Goal: Task Accomplishment & Management: Complete application form

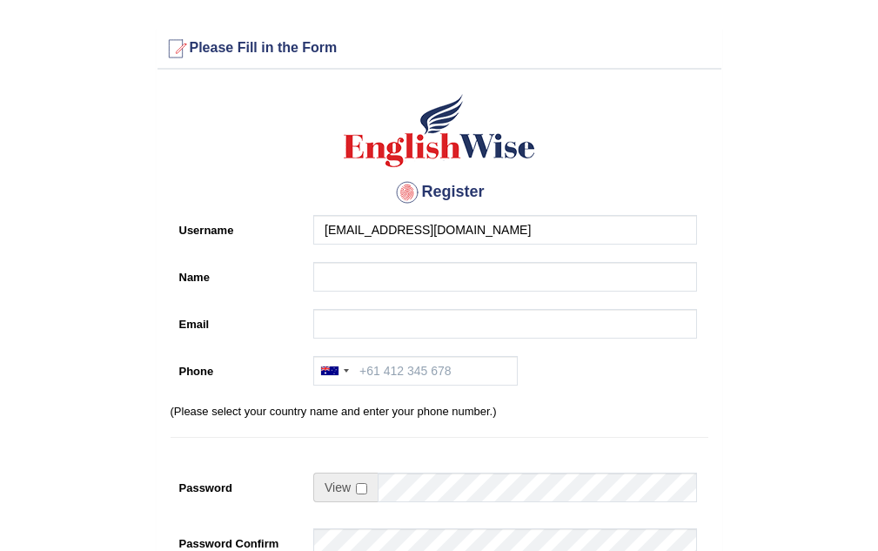
type input "[EMAIL_ADDRESS][DOMAIN_NAME]"
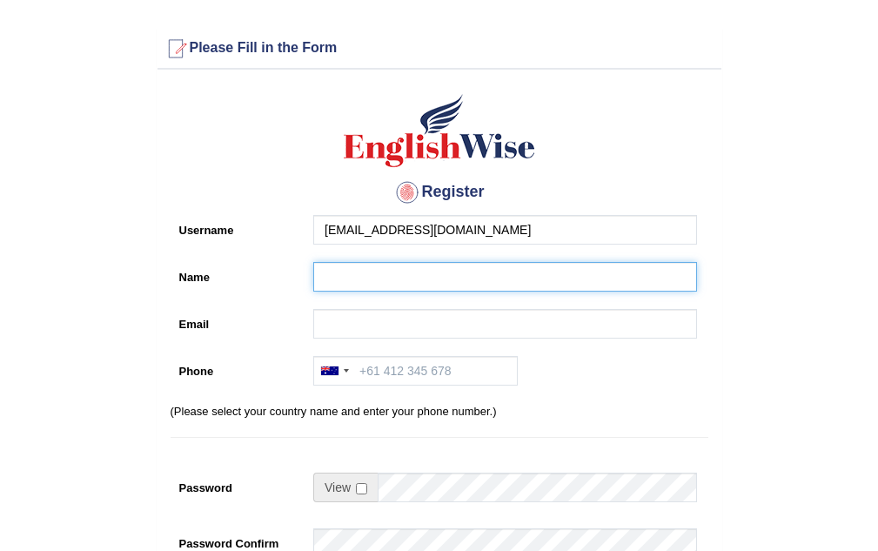
click at [446, 279] on input "Name" at bounding box center [505, 277] width 384 height 30
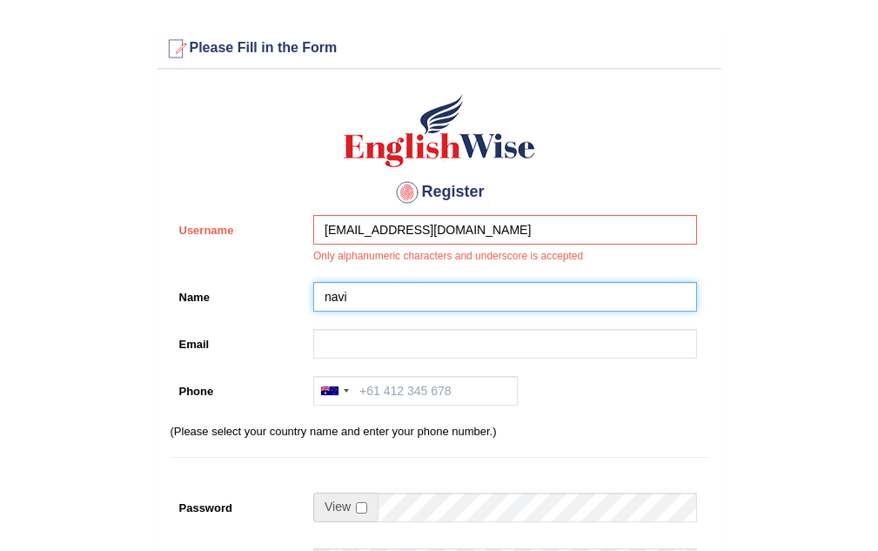
type input "navi"
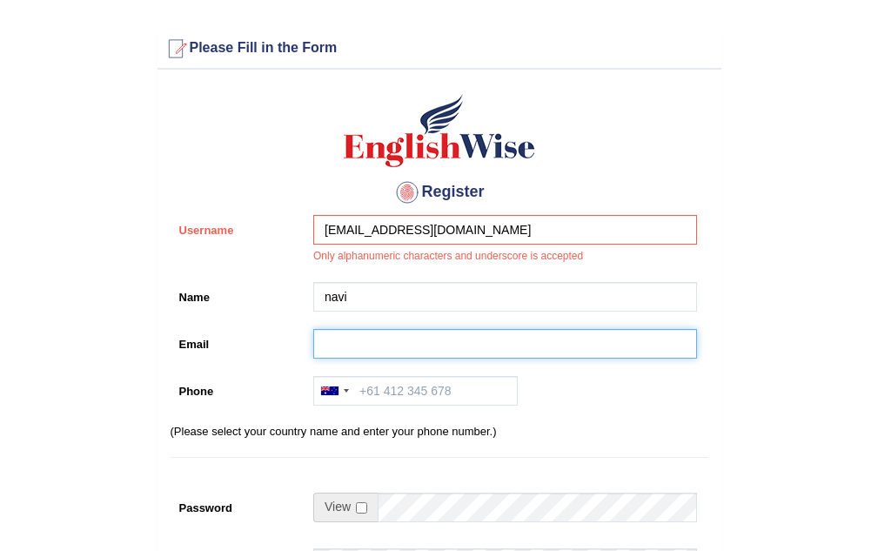
click at [379, 352] on input "Email" at bounding box center [505, 344] width 384 height 30
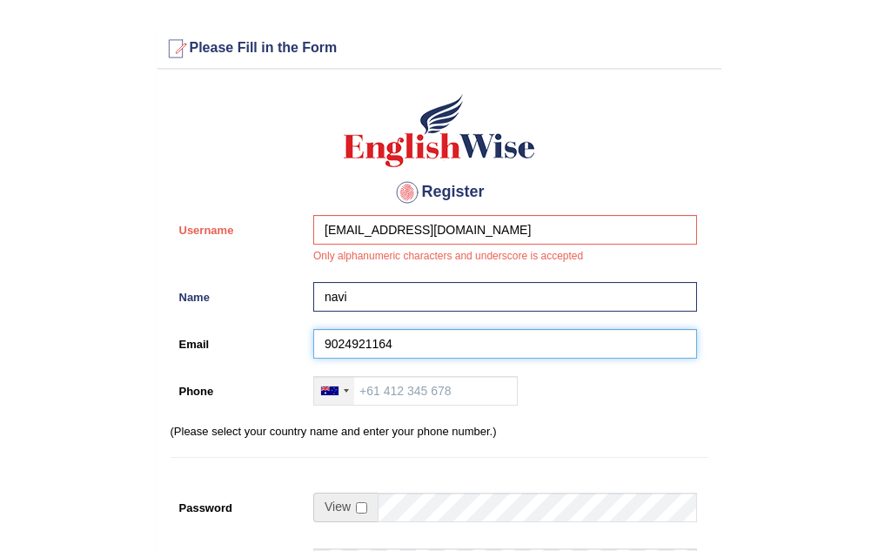
type input "9024921164"
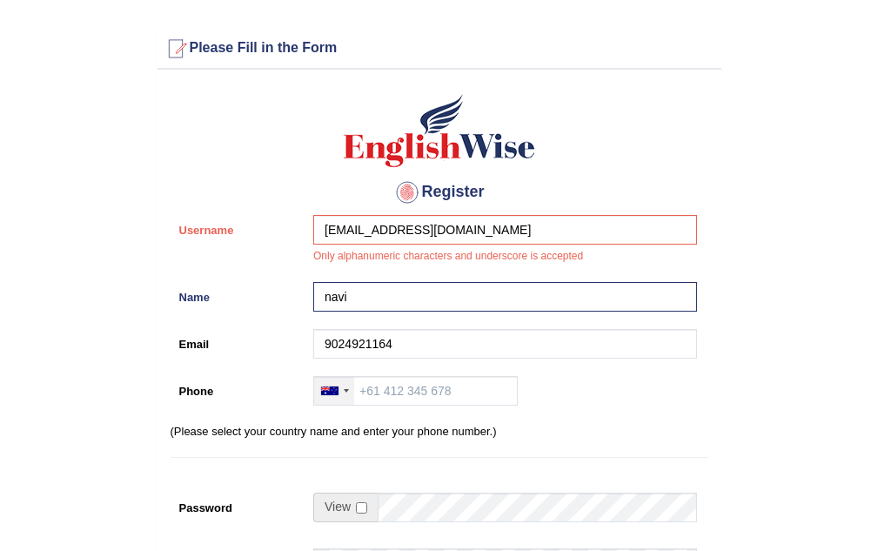
click at [338, 398] on div at bounding box center [334, 391] width 40 height 28
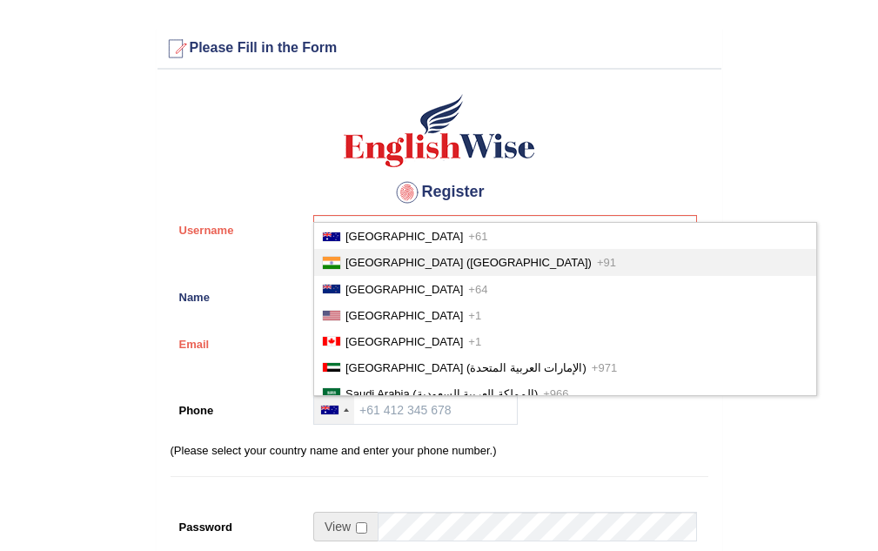
click at [434, 265] on li "India (भारत) +91" at bounding box center [565, 262] width 502 height 26
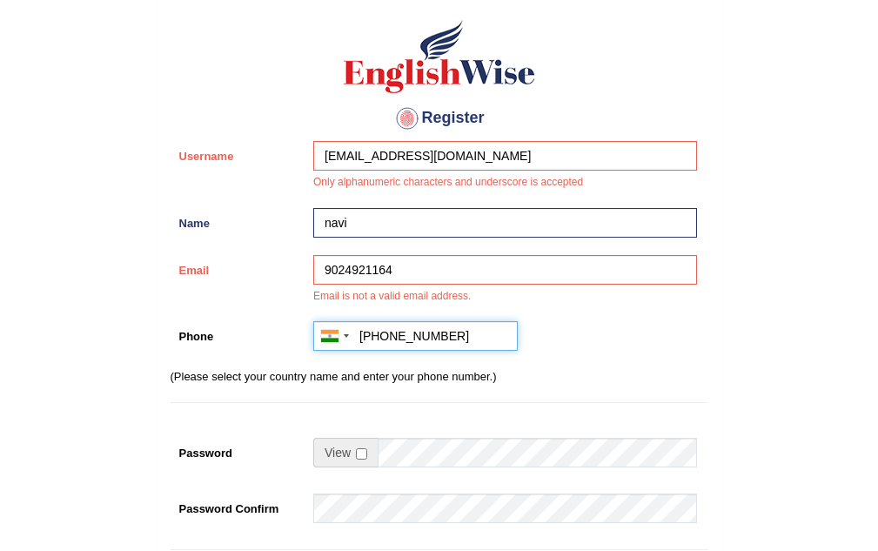
scroll to position [174, 0]
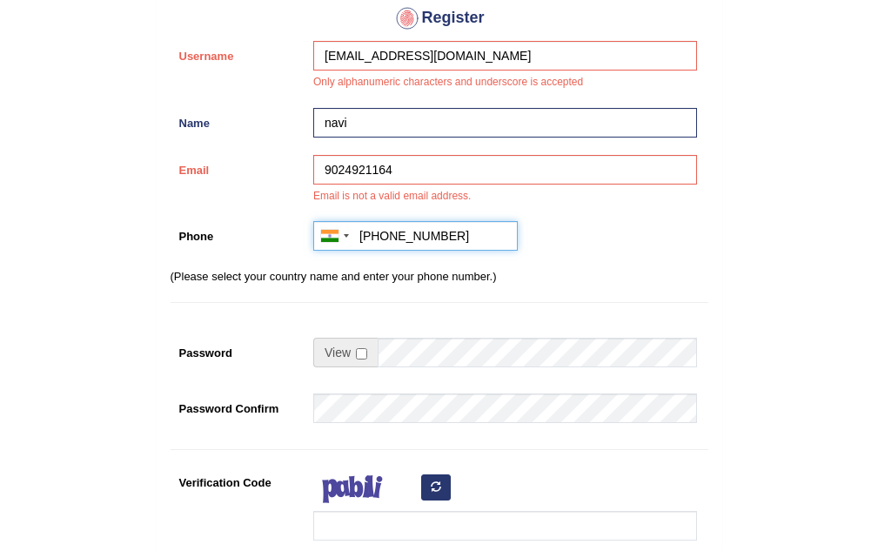
type input "+919024921164"
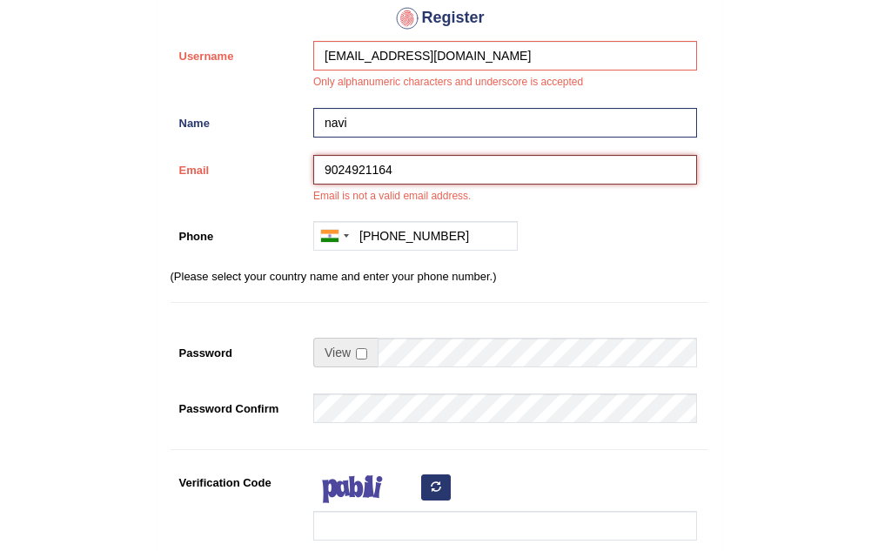
click at [489, 175] on input "9024921164" at bounding box center [505, 170] width 384 height 30
click at [464, 175] on input "9024921164" at bounding box center [505, 170] width 384 height 30
type input "9"
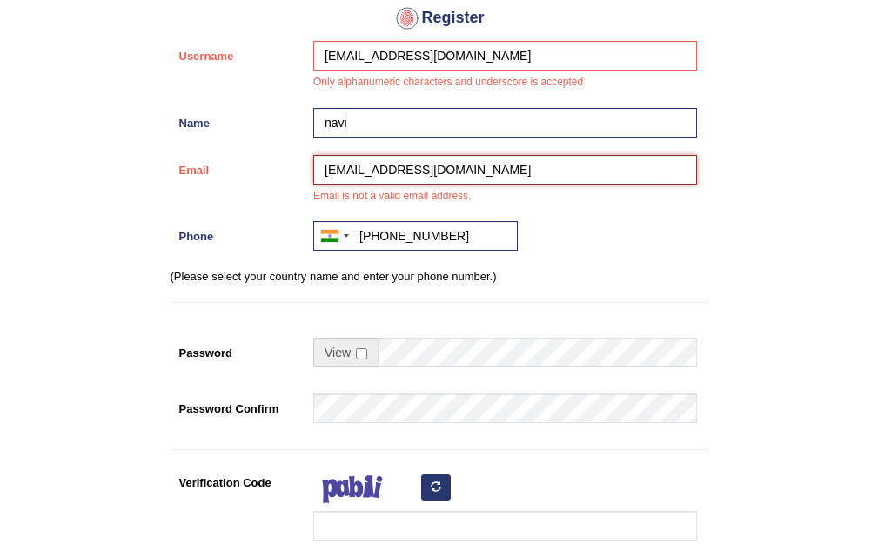
type input "[EMAIL_ADDRESS][DOMAIN_NAME]"
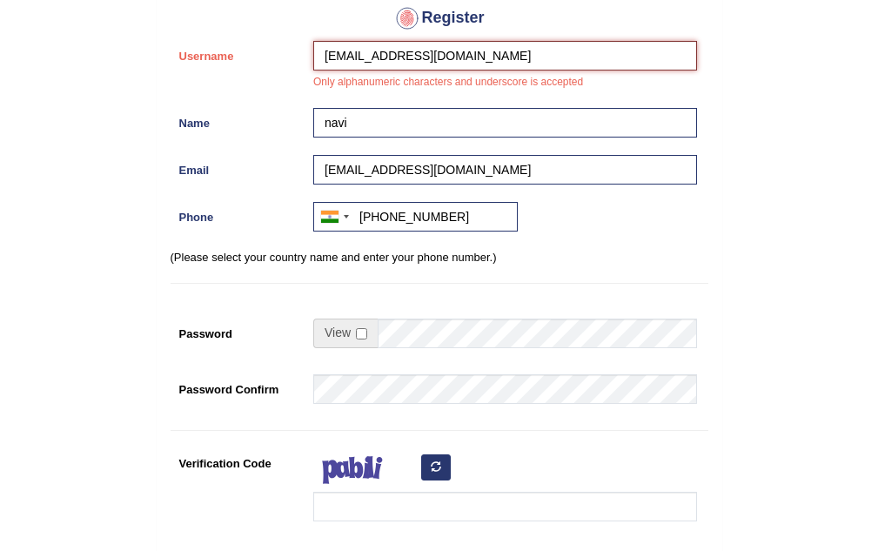
drag, startPoint x: 457, startPoint y: 47, endPoint x: 334, endPoint y: 62, distance: 123.6
click at [334, 62] on input "[EMAIL_ADDRESS][DOMAIN_NAME]" at bounding box center [505, 56] width 384 height 30
drag, startPoint x: 496, startPoint y: 58, endPoint x: 358, endPoint y: 110, distance: 146.7
click at [358, 110] on div "Register Username kurnaww@gmail.com Only alphanumeric characters and underscore…" at bounding box center [439, 277] width 564 height 747
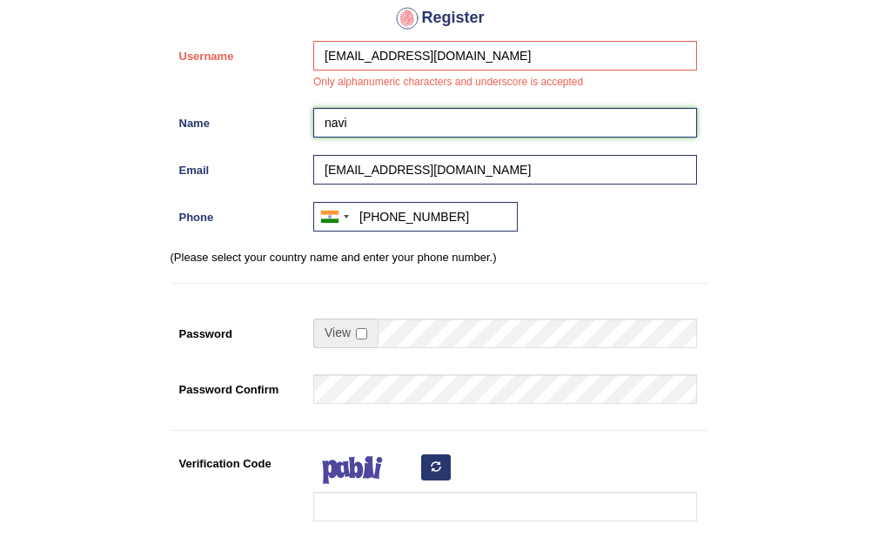
drag, startPoint x: 341, startPoint y: 110, endPoint x: 325, endPoint y: 114, distance: 17.1
click at [325, 114] on input "navi" at bounding box center [505, 123] width 384 height 30
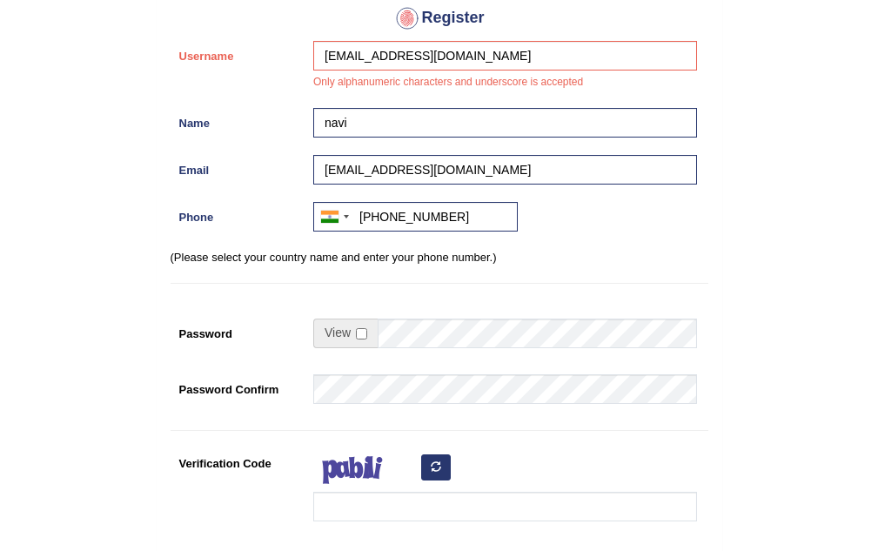
click at [537, 46] on div "Register Username kurnaww@gmail.com Only alphanumeric characters and underscore…" at bounding box center [439, 277] width 564 height 747
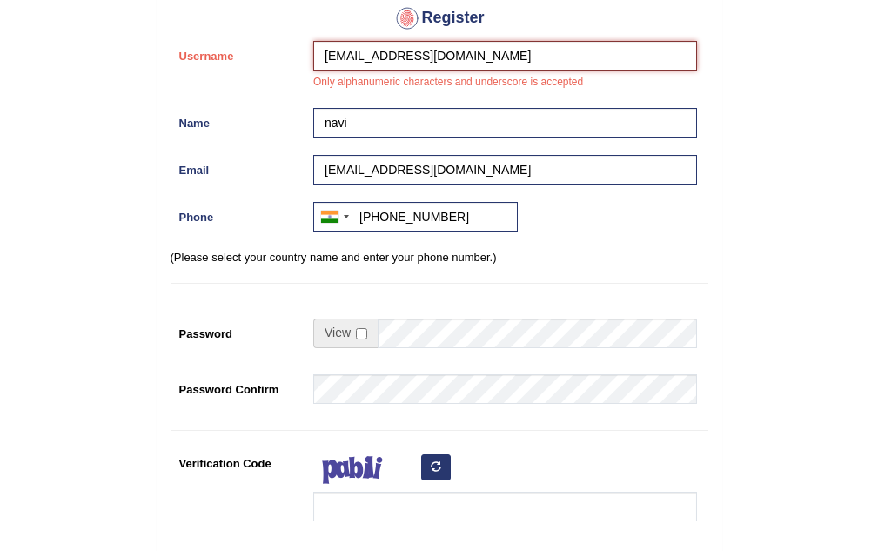
click at [534, 48] on input "kurnaww@gmail.com" at bounding box center [505, 56] width 384 height 30
type input "k"
type input "navi joahr"
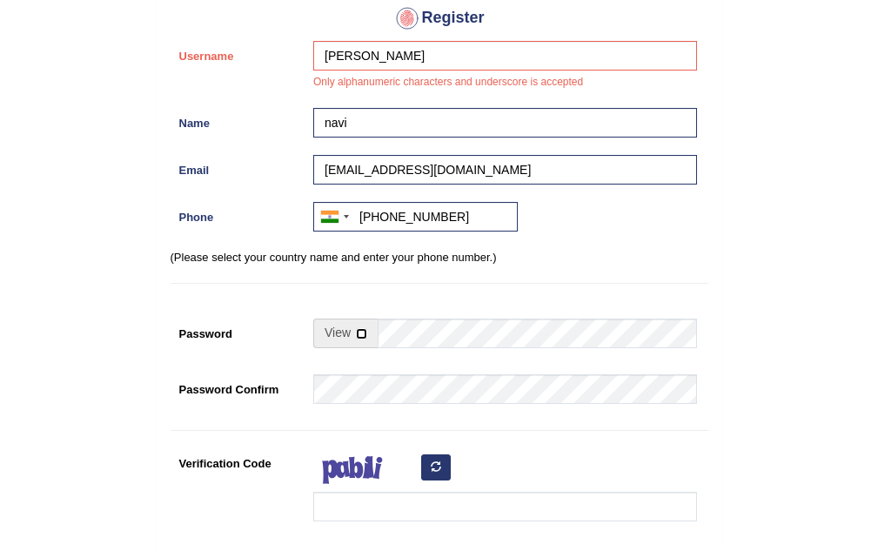
click at [360, 329] on input "checkbox" at bounding box center [361, 333] width 11 height 11
checkbox input "true"
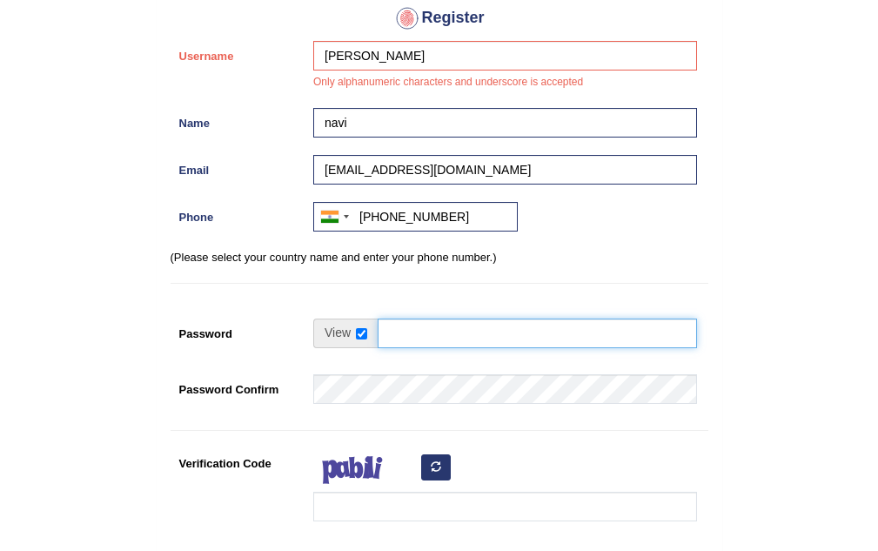
drag, startPoint x: 405, startPoint y: 333, endPoint x: 397, endPoint y: 338, distance: 9.7
click at [405, 333] on input "Password" at bounding box center [537, 333] width 319 height 30
drag, startPoint x: 507, startPoint y: 336, endPoint x: 437, endPoint y: 344, distance: 70.9
click at [437, 344] on input "Password" at bounding box center [537, 333] width 319 height 30
click at [497, 330] on input "Password" at bounding box center [537, 333] width 319 height 30
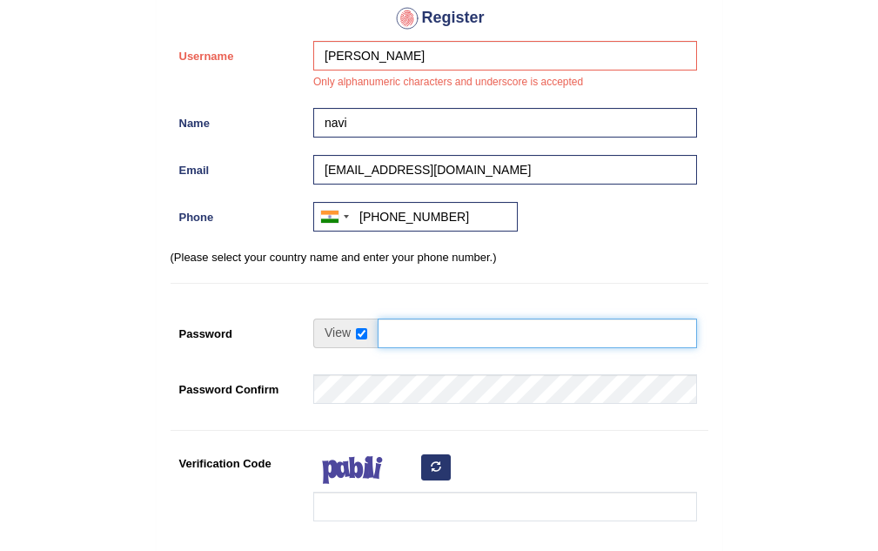
click at [499, 334] on input "Password" at bounding box center [537, 333] width 319 height 30
type input "s"
type input "waheguruji1313"
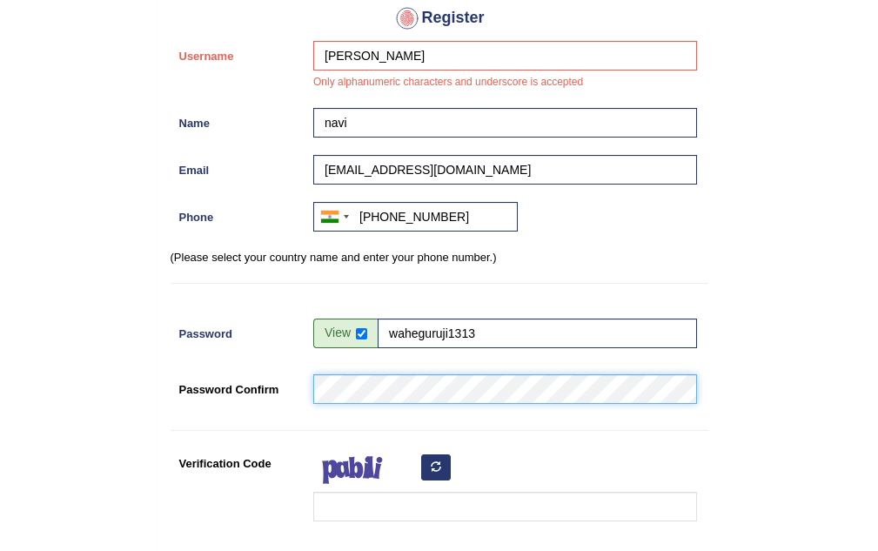
click at [264, 385] on div "Password Confirm" at bounding box center [440, 393] width 538 height 38
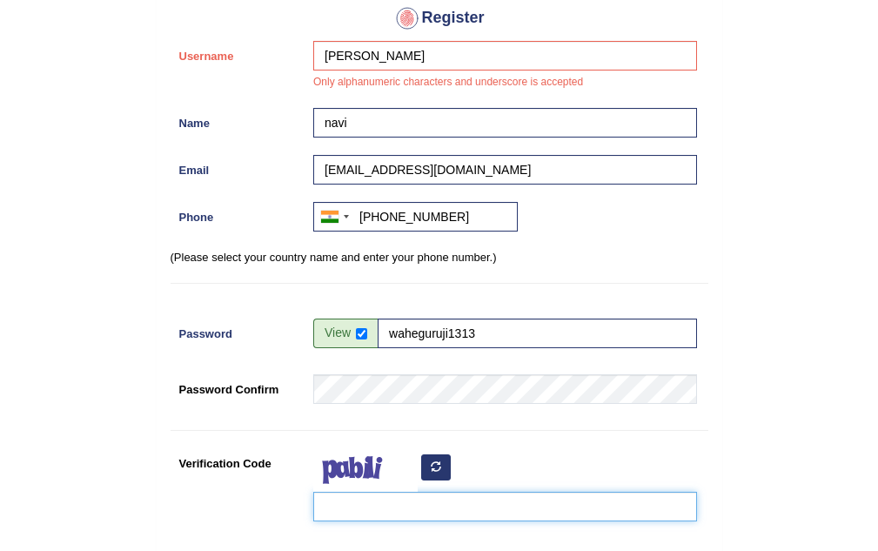
click at [449, 506] on input "Verification Code" at bounding box center [505, 507] width 384 height 30
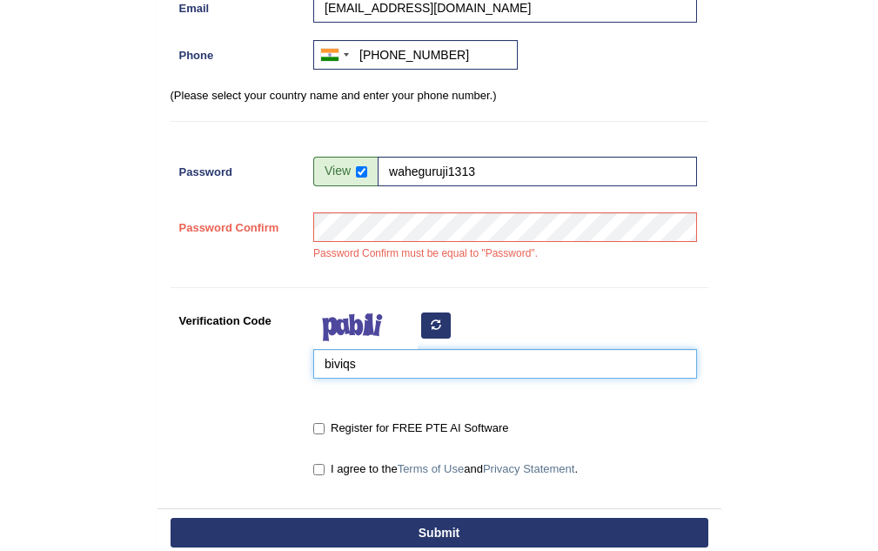
scroll to position [335, 0]
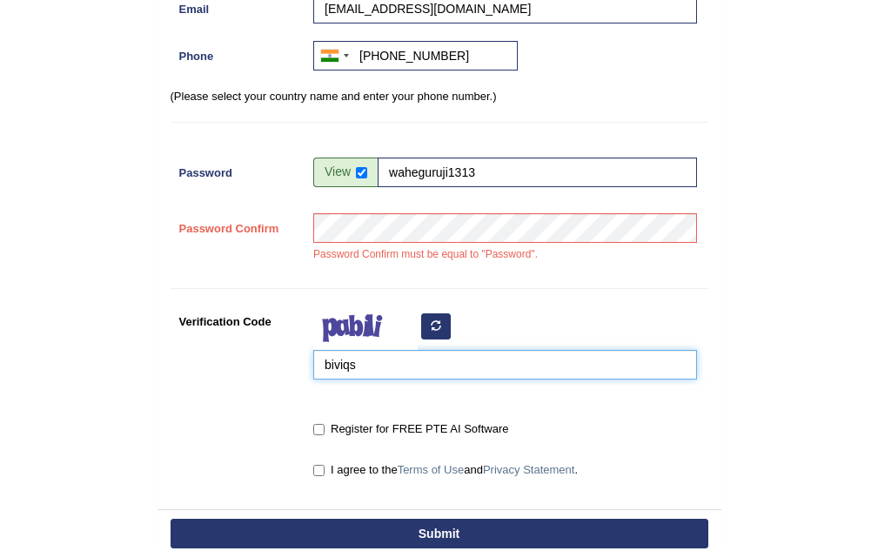
type input "biviqs"
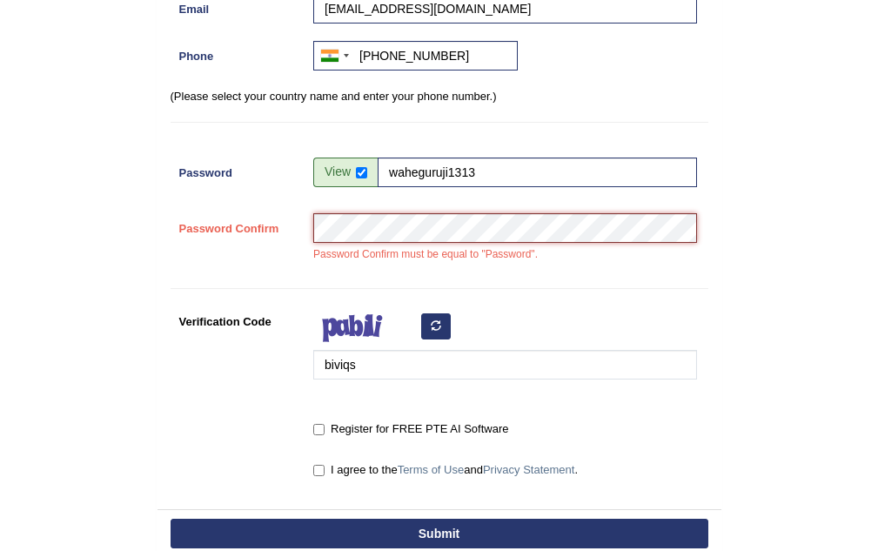
click at [342, 245] on div "Password Confirm must be equal to "Password"." at bounding box center [501, 242] width 392 height 58
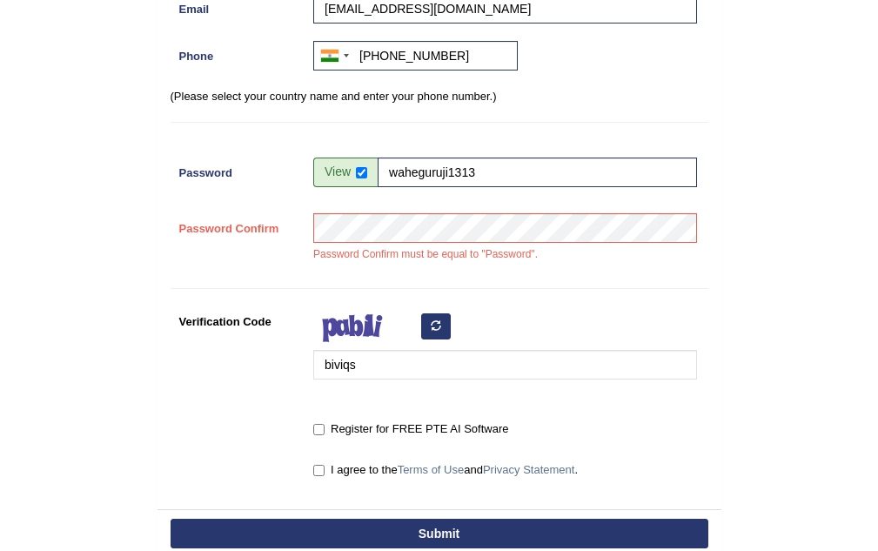
click at [501, 528] on button "Submit" at bounding box center [440, 534] width 538 height 30
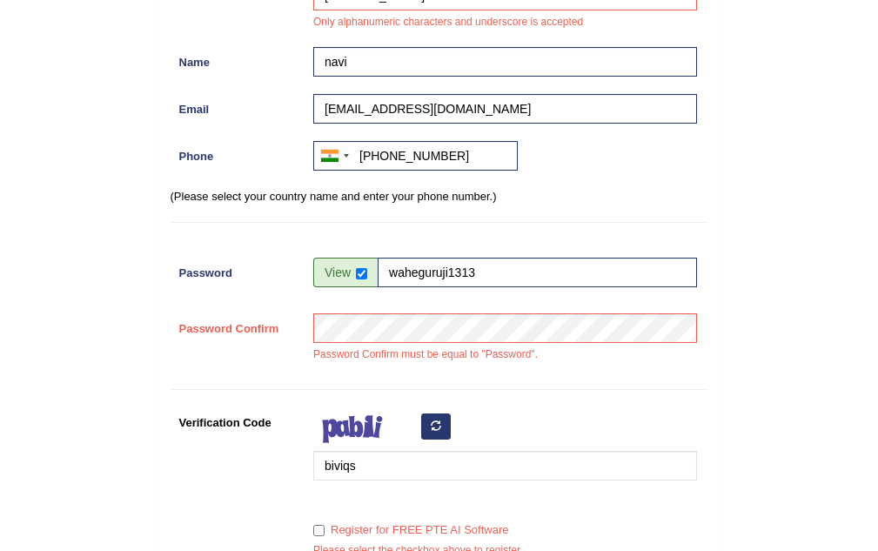
scroll to position [316, 0]
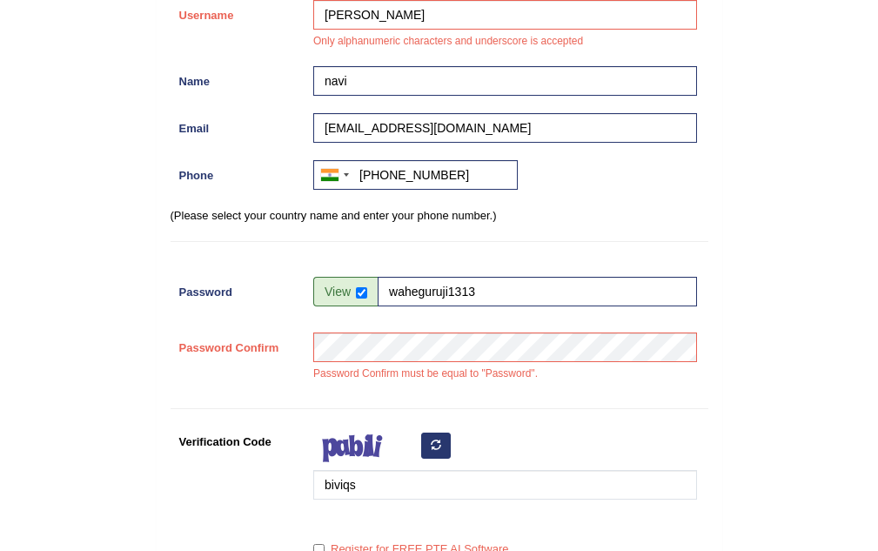
click at [443, 431] on div "biviqs" at bounding box center [501, 467] width 392 height 82
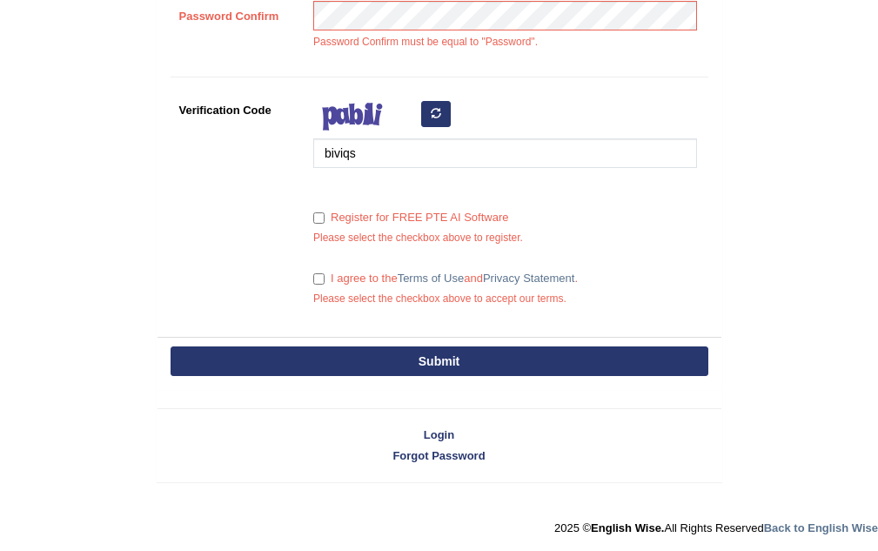
scroll to position [649, 0]
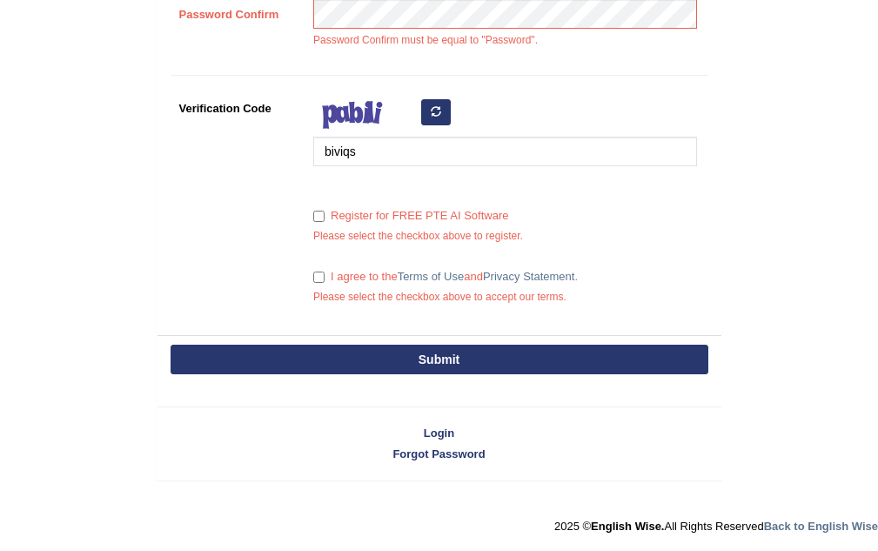
click at [312, 213] on div "Register for FREE PTE AI Software Please select the checkbox above to register." at bounding box center [501, 227] width 392 height 52
click at [328, 212] on label "Register for FREE PTE AI Software" at bounding box center [410, 215] width 195 height 17
click at [325, 212] on input "Register for FREE PTE AI Software" at bounding box center [318, 216] width 11 height 11
checkbox input "true"
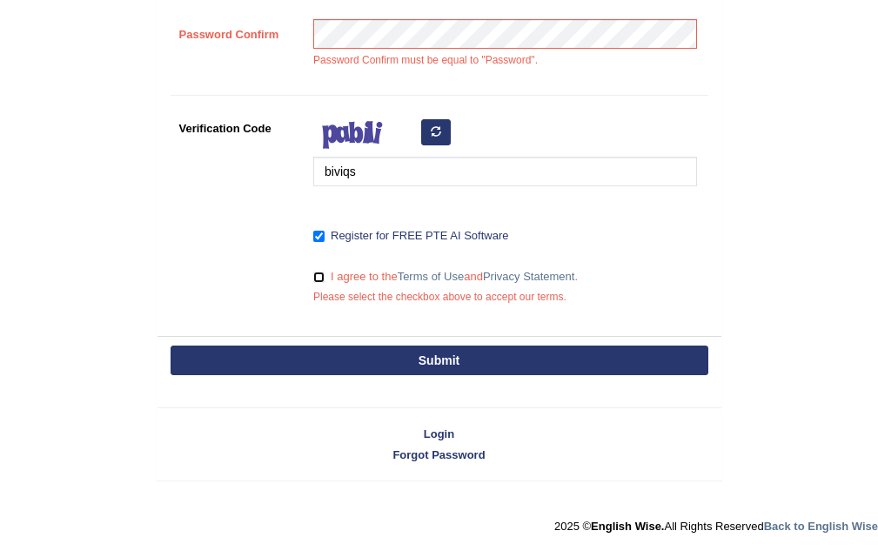
click at [318, 274] on input "I agree to the Terms of Use and Privacy Statement ." at bounding box center [318, 276] width 11 height 11
checkbox input "true"
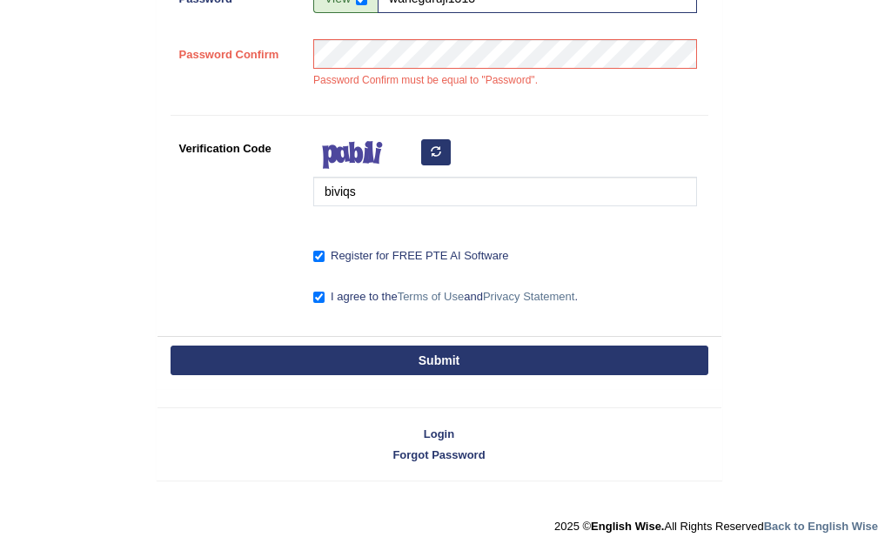
click at [332, 358] on button "Submit" at bounding box center [440, 360] width 538 height 30
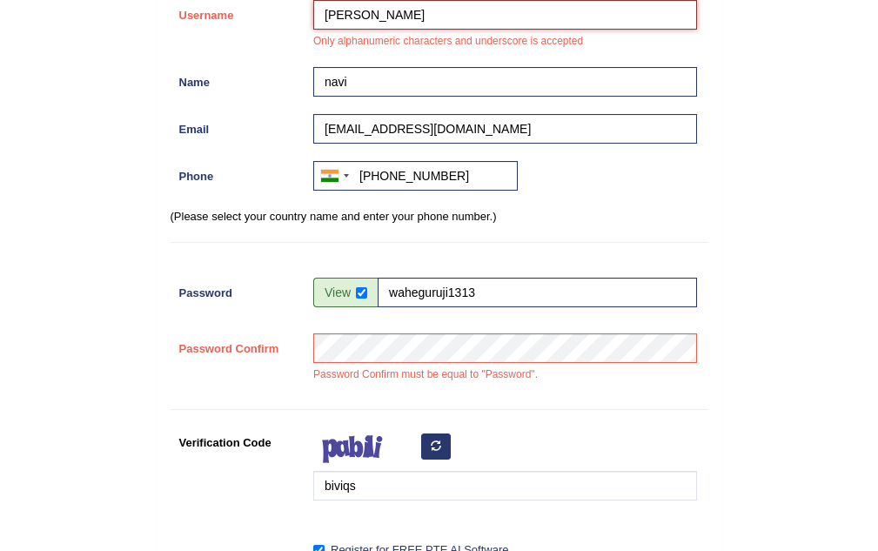
click at [530, 30] on input "navi joahr" at bounding box center [505, 15] width 384 height 30
click at [284, 45] on div "Username navi Only alphanumeric characters and underscore is accepted" at bounding box center [440, 29] width 538 height 58
click at [430, 20] on input "navi" at bounding box center [505, 15] width 384 height 30
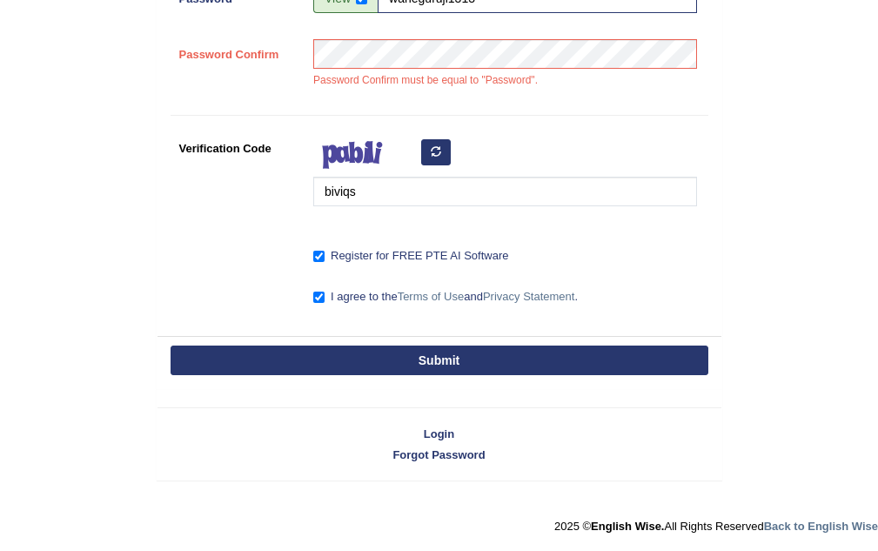
type input "navi_johar"
click at [458, 361] on button "Submit" at bounding box center [440, 360] width 538 height 30
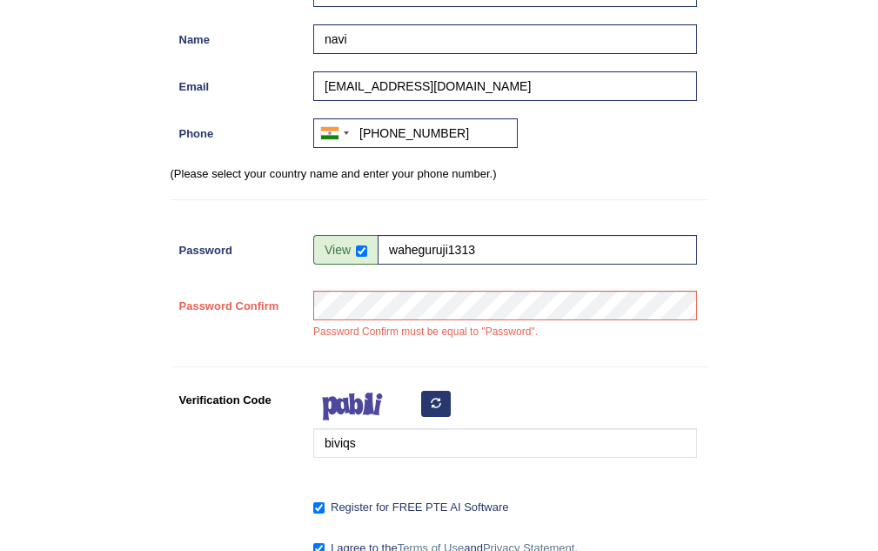
scroll to position [278, 0]
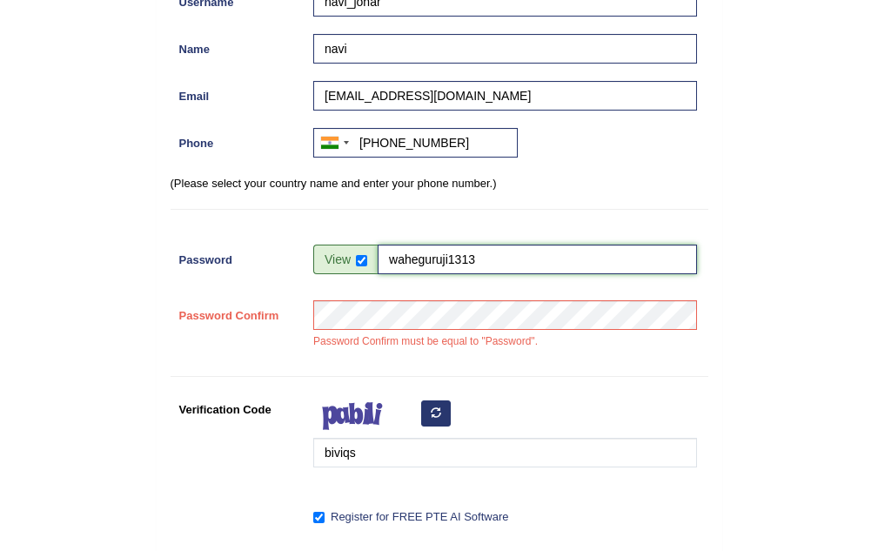
click at [546, 256] on input "waheguruji1313" at bounding box center [537, 259] width 319 height 30
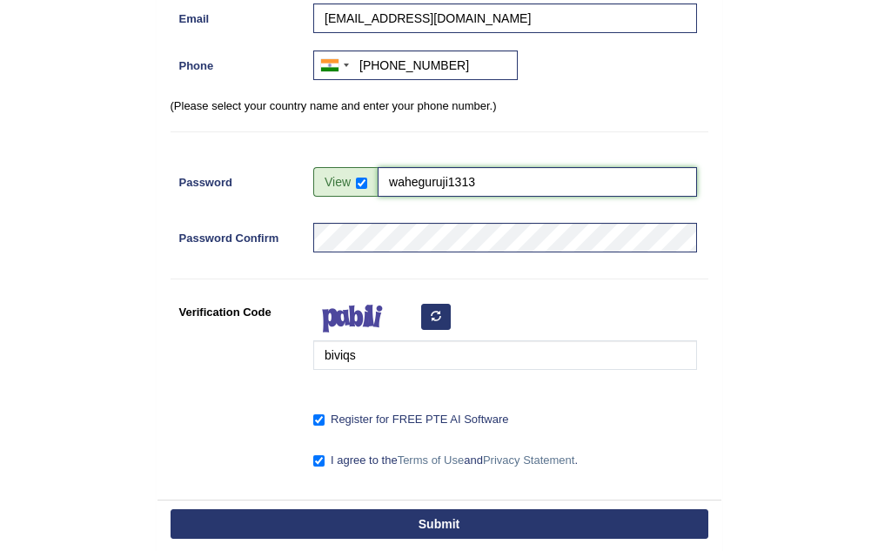
scroll to position [452, 0]
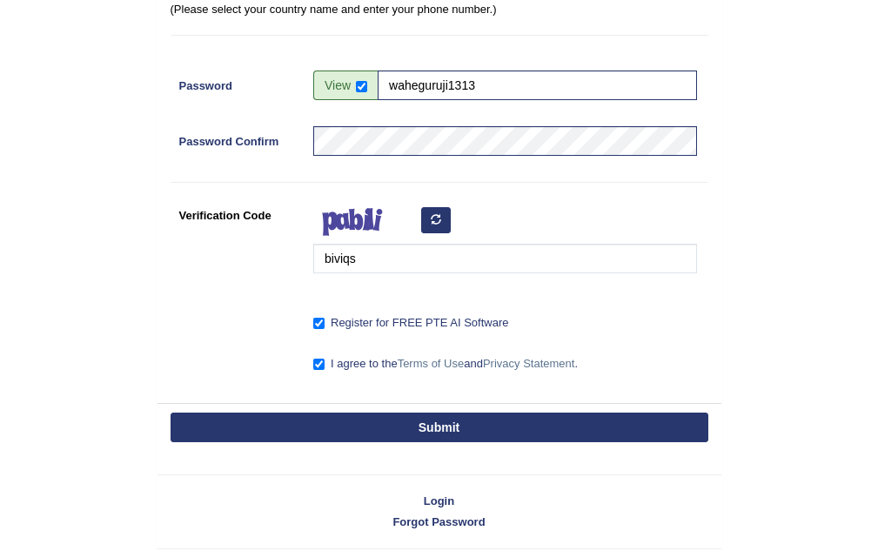
click at [476, 424] on button "Submit" at bounding box center [440, 427] width 538 height 30
click at [537, 416] on button "Submit" at bounding box center [440, 427] width 538 height 30
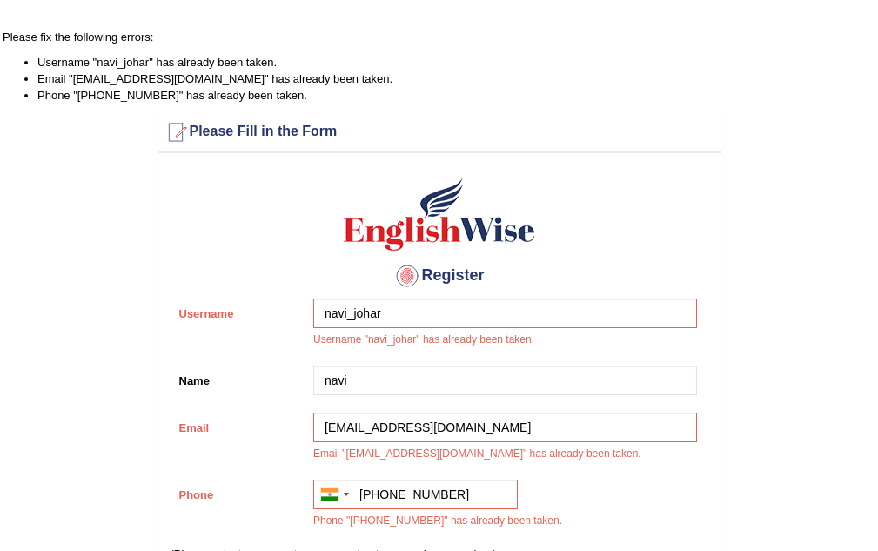
drag, startPoint x: 406, startPoint y: 292, endPoint x: 226, endPoint y: 333, distance: 184.7
click at [226, 333] on div "Register Username navi_johar Username "navi_johar" has already been taken. Name…" at bounding box center [439, 555] width 564 height 786
click at [507, 285] on h4 "Register" at bounding box center [440, 276] width 538 height 28
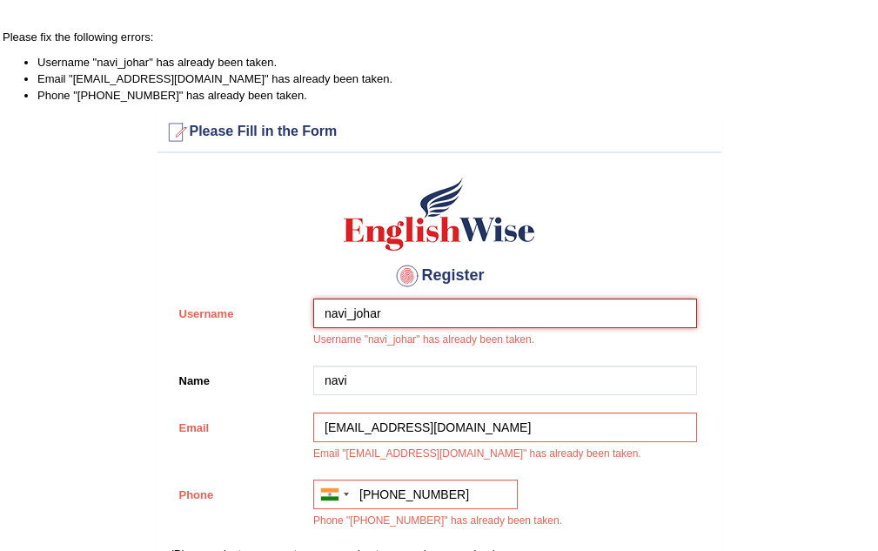
click at [506, 306] on input "navi_johar" at bounding box center [505, 313] width 384 height 30
type input "n"
type input "nav_johar"
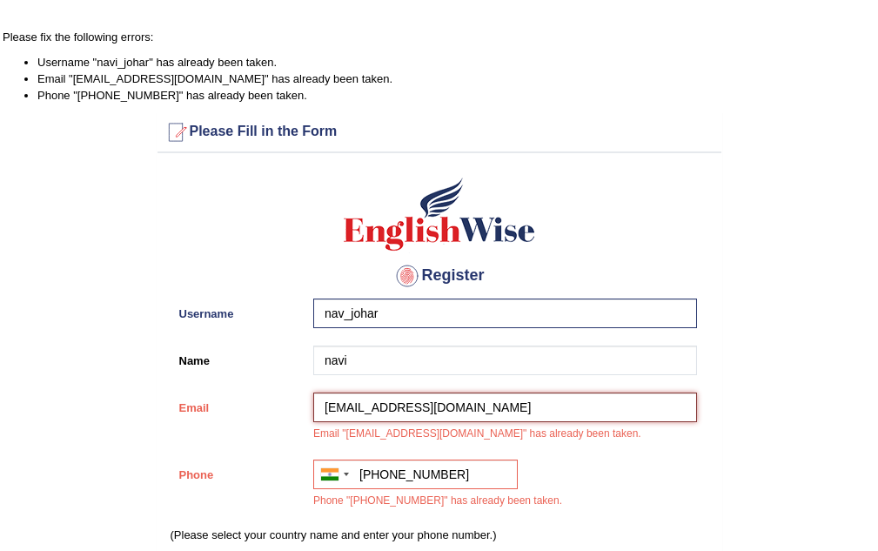
drag, startPoint x: 492, startPoint y: 422, endPoint x: 217, endPoint y: 472, distance: 280.4
click at [219, 472] on div "Register Username nav_johar Name navi Email kaurnaww@gmail.com Email "kaurnaww@…" at bounding box center [439, 545] width 564 height 766
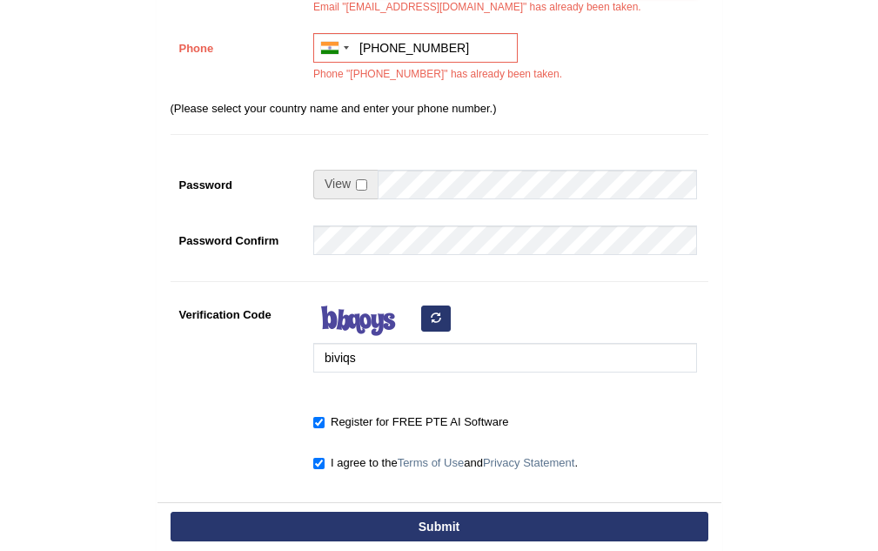
scroll to position [593, 0]
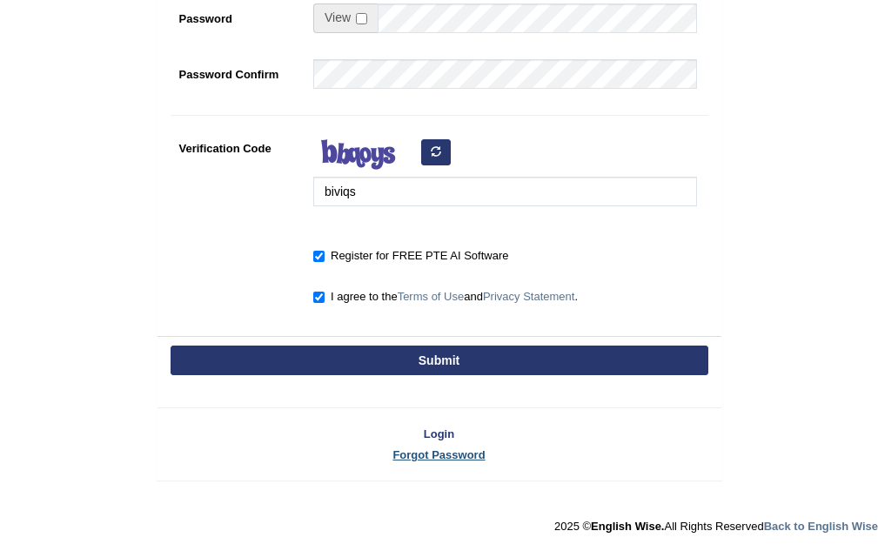
click at [456, 452] on link "Forgot Password" at bounding box center [439, 454] width 564 height 17
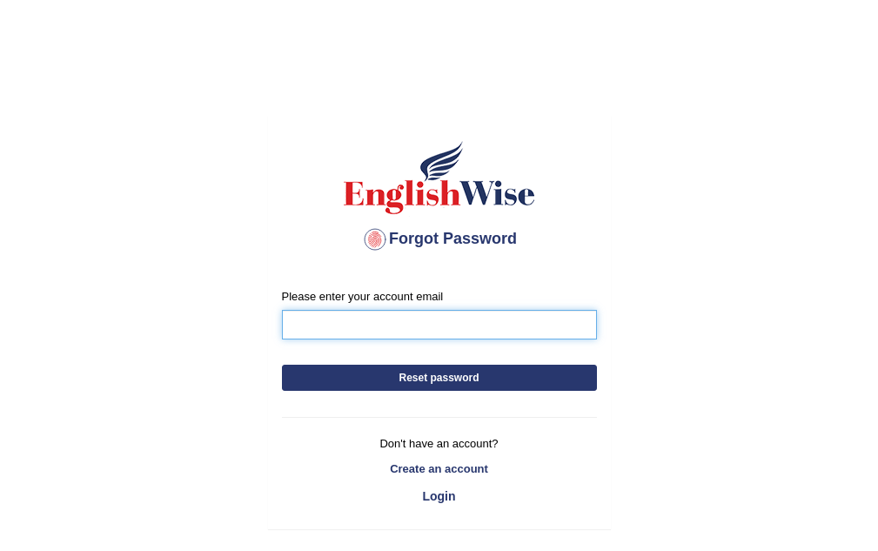
click at [412, 324] on input "Please enter your account email" at bounding box center [439, 325] width 315 height 30
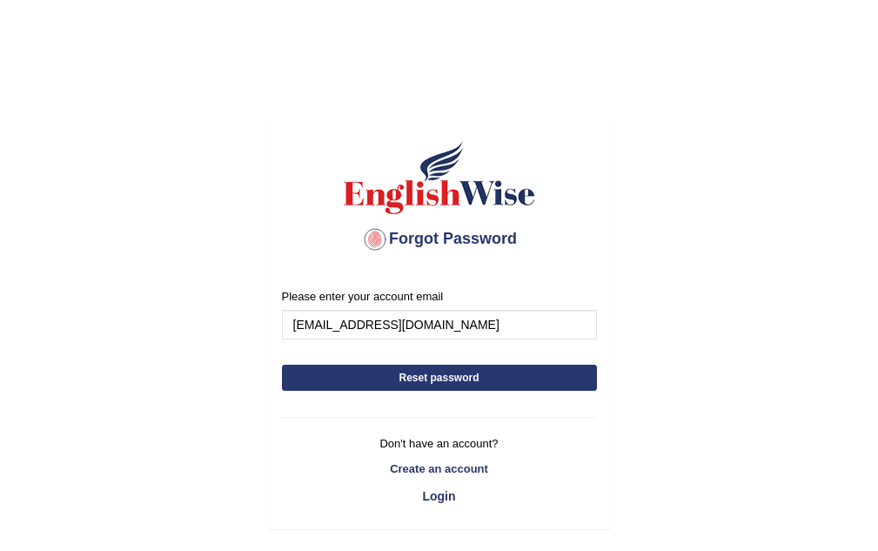
click at [483, 382] on button "Reset password" at bounding box center [439, 378] width 315 height 26
type input "[EMAIL_ADDRESS][DOMAIN_NAME]"
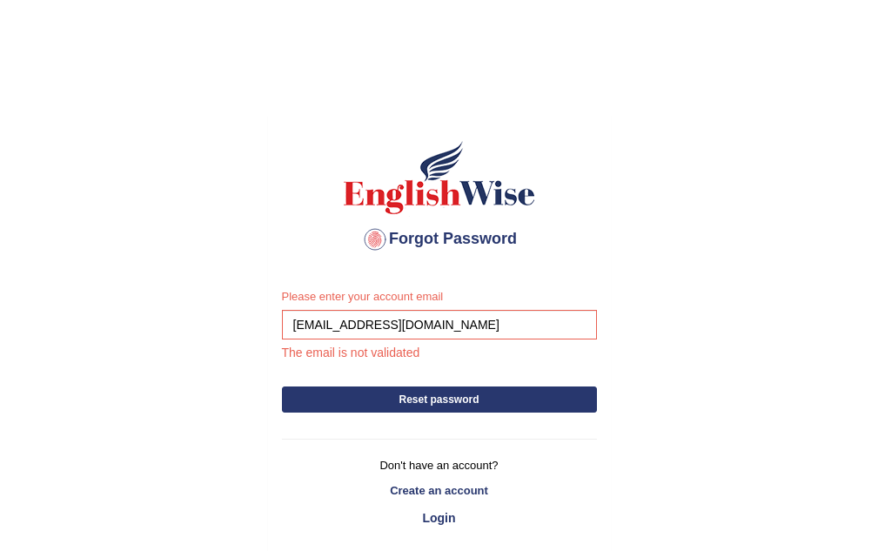
click at [384, 398] on button "Reset password" at bounding box center [439, 399] width 315 height 26
